Goal: Information Seeking & Learning: Learn about a topic

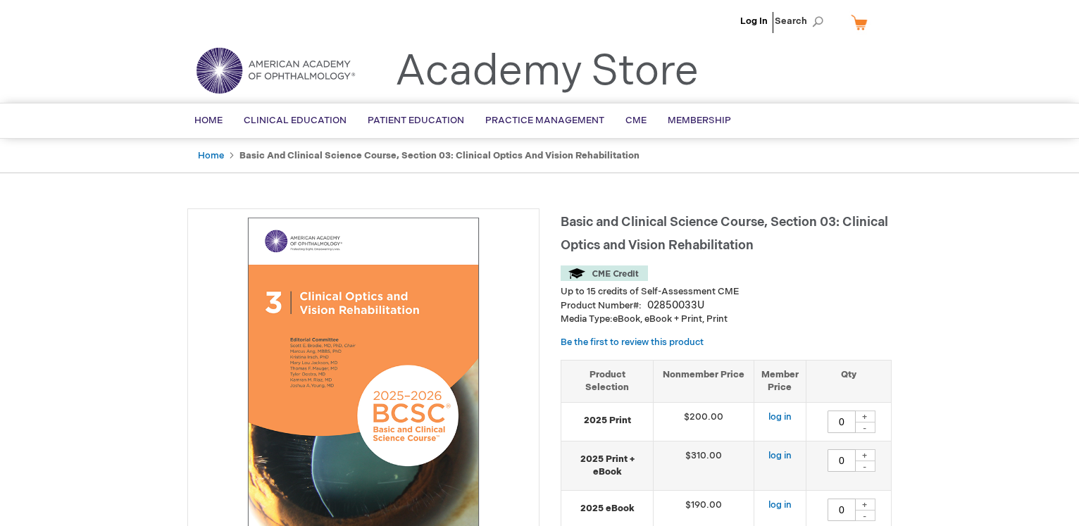
type input "0"
click at [335, 364] on img at bounding box center [363, 384] width 337 height 337
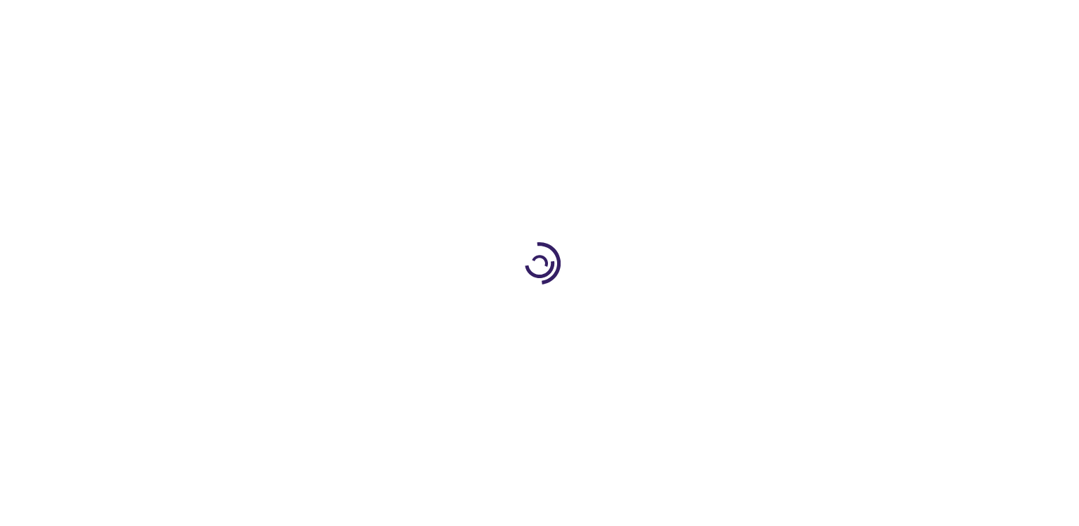
type input "0"
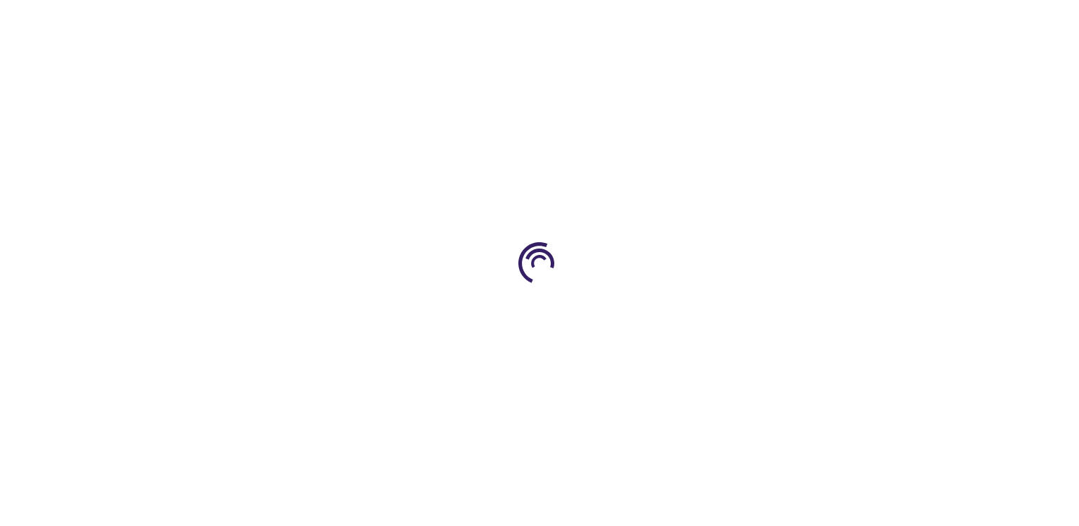
type input "0"
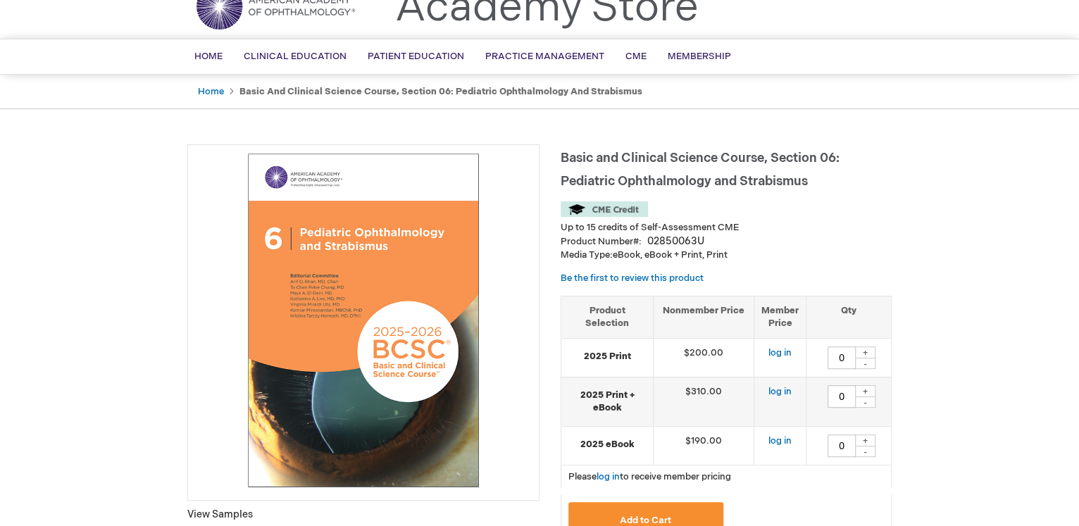
scroll to position [140, 0]
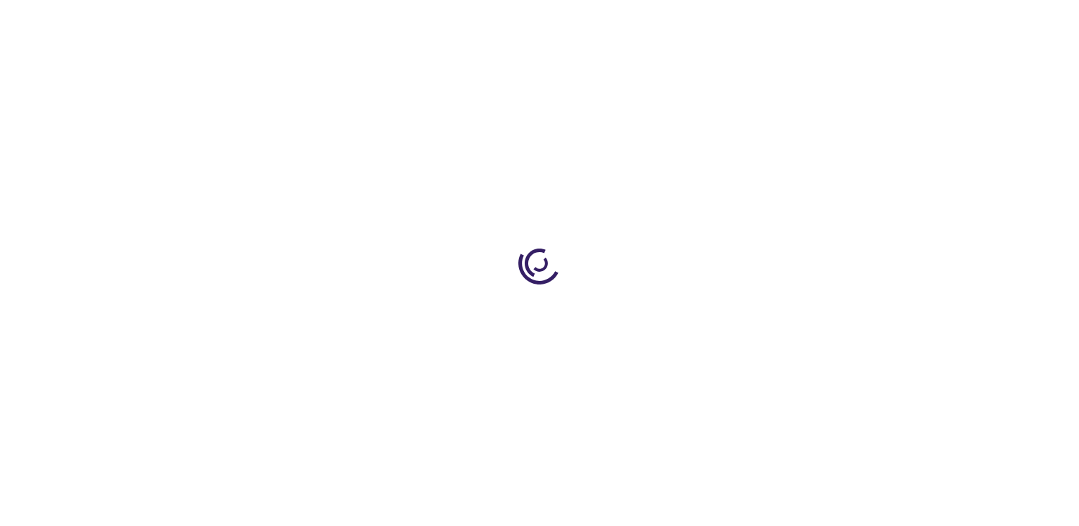
type input "0"
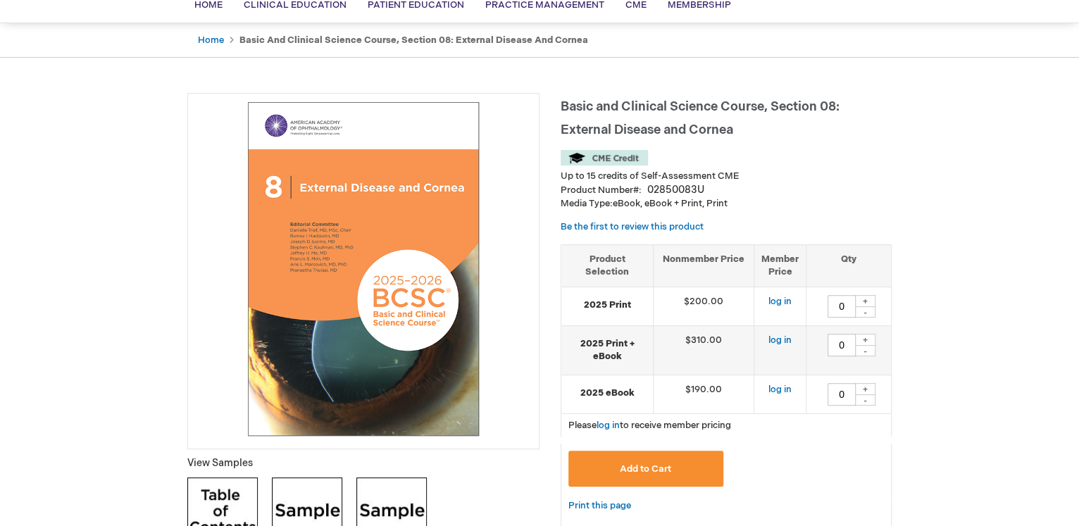
scroll to position [140, 0]
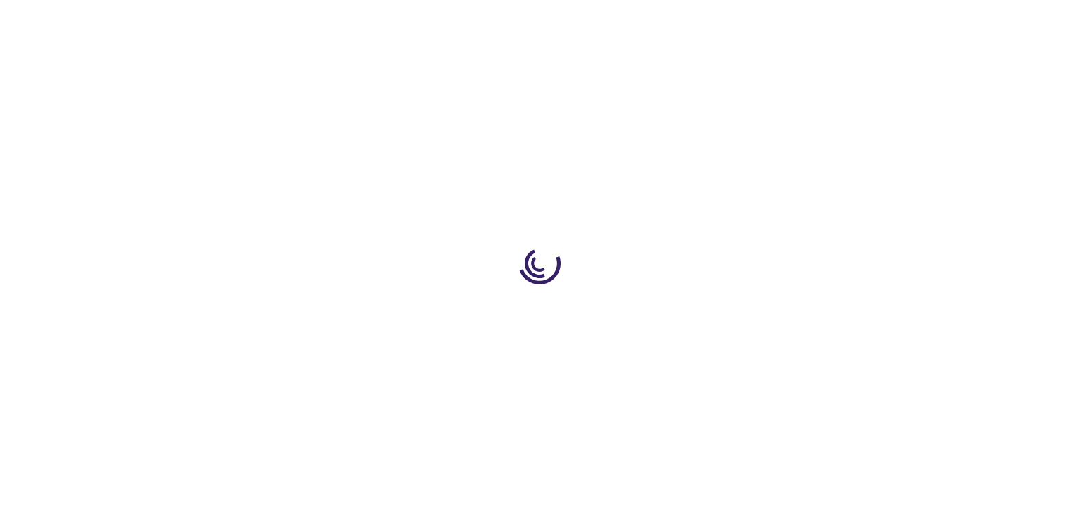
type input "0"
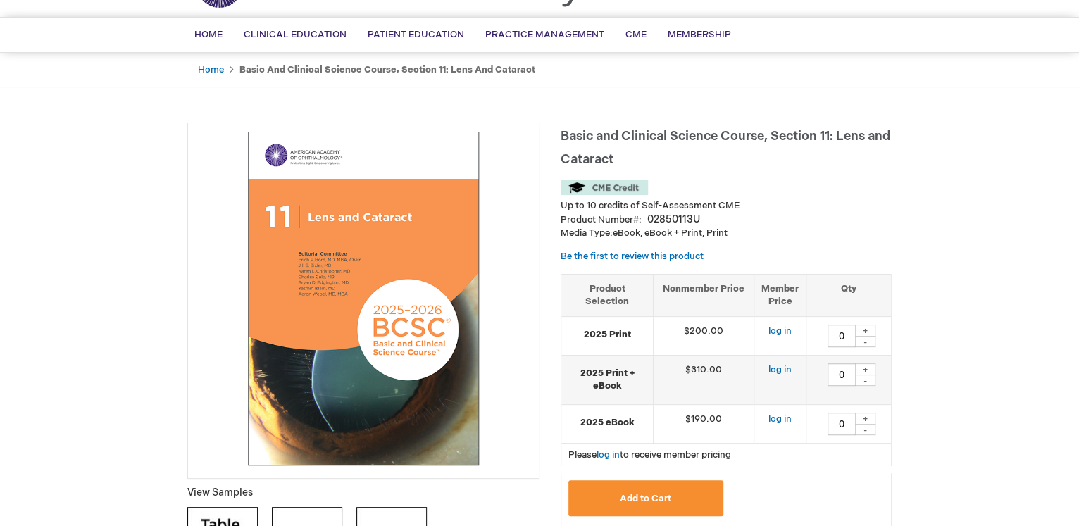
scroll to position [70, 0]
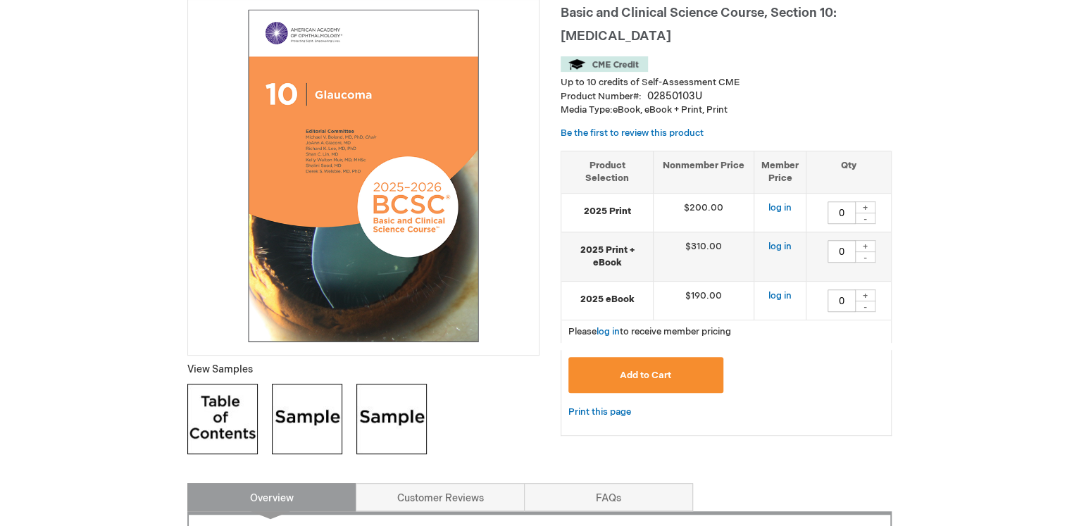
scroll to position [211, 0]
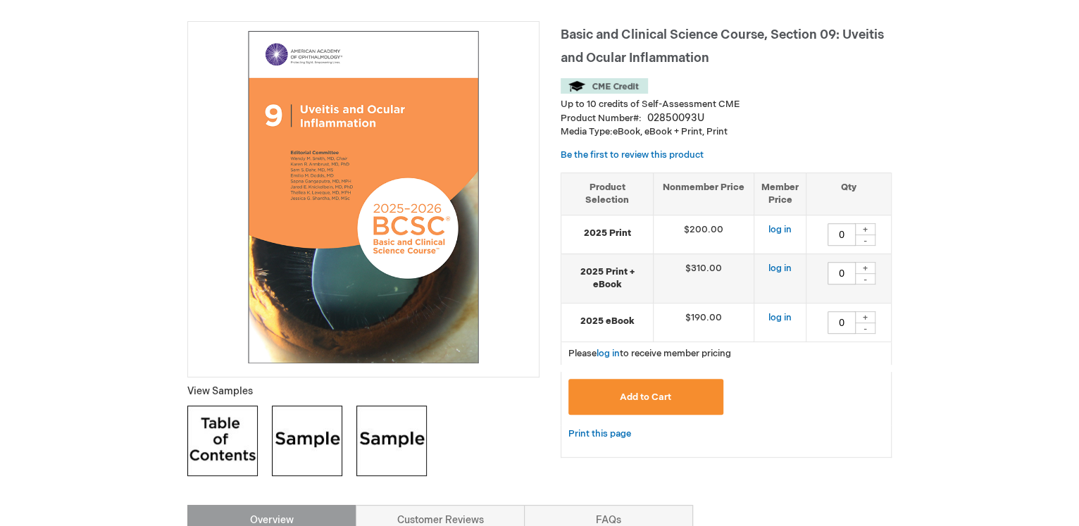
scroll to position [211, 0]
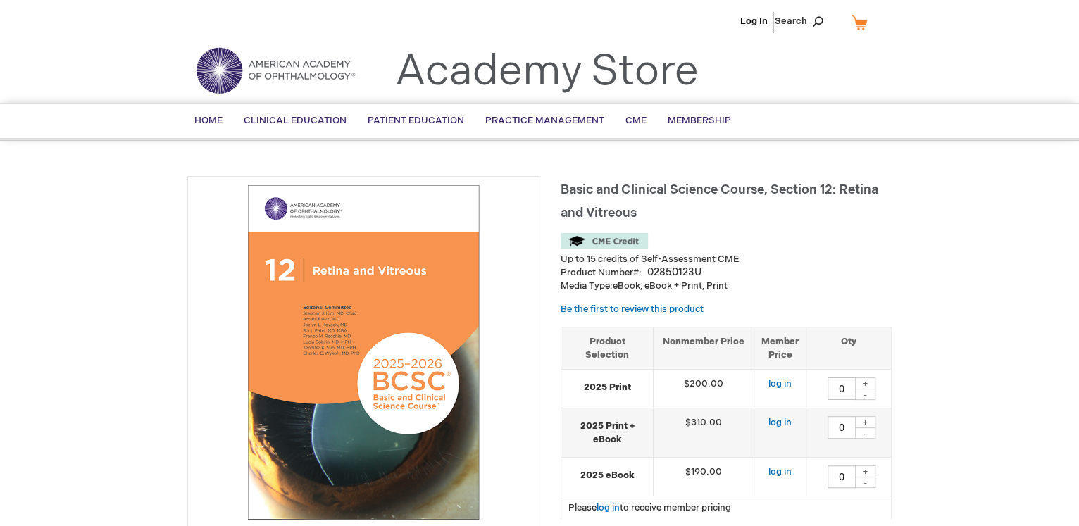
click at [368, 328] on img at bounding box center [363, 352] width 337 height 337
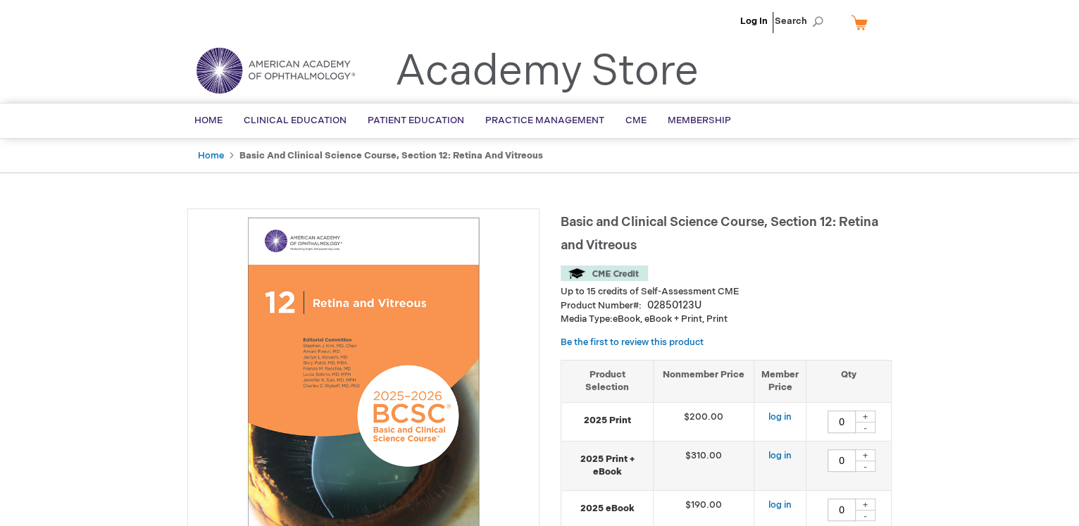
type input "0"
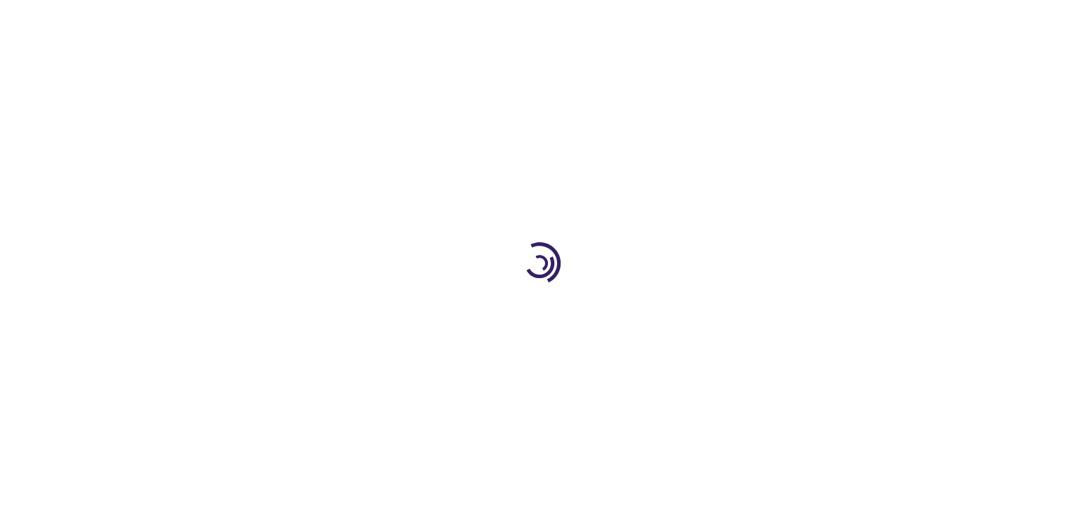
type input "0"
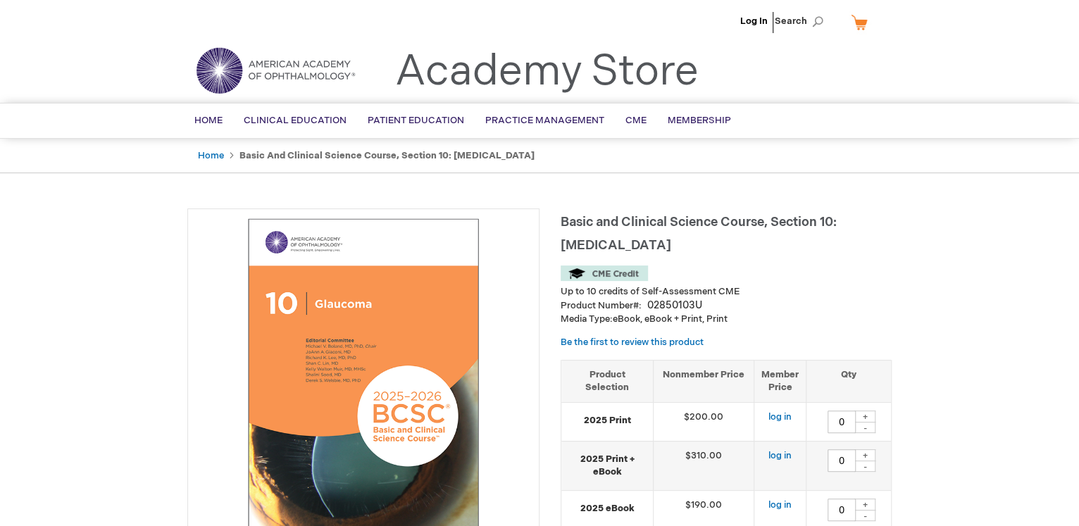
click at [388, 352] on img at bounding box center [363, 384] width 337 height 337
type input "0"
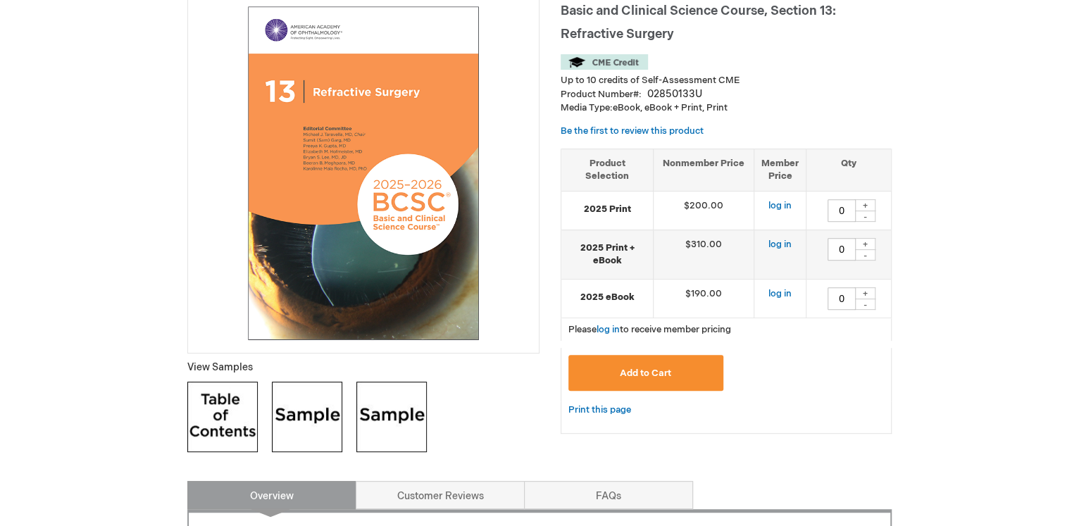
scroll to position [140, 0]
